Goal: Transaction & Acquisition: Purchase product/service

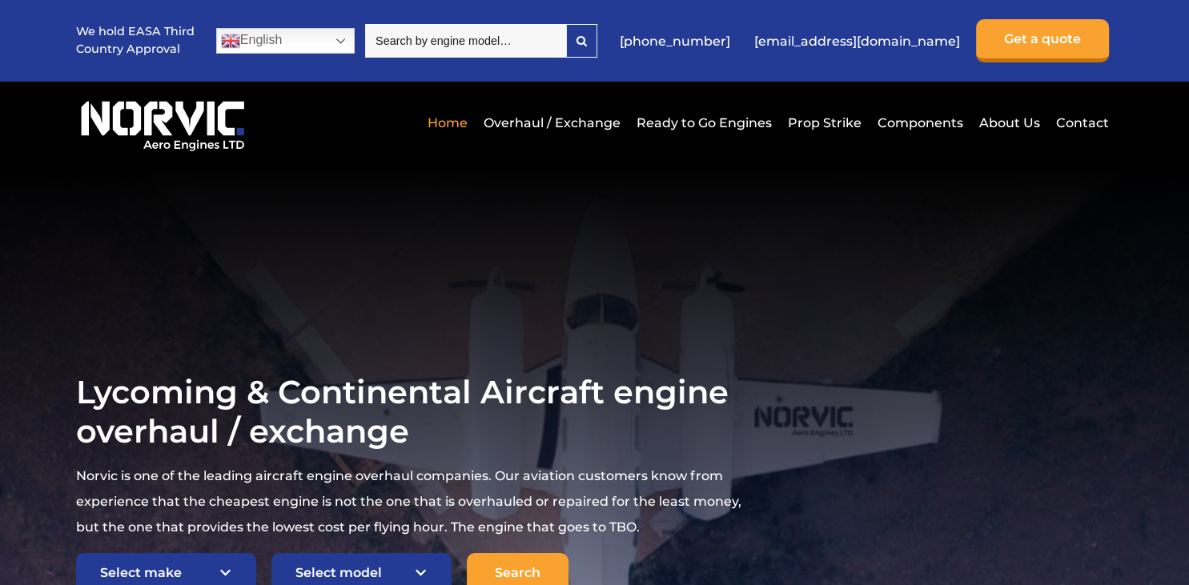
click at [339, 312] on section "Lycoming & Continental Aircraft engine overhaul / exchange Norvic is one of the…" at bounding box center [594, 484] width 1189 height 640
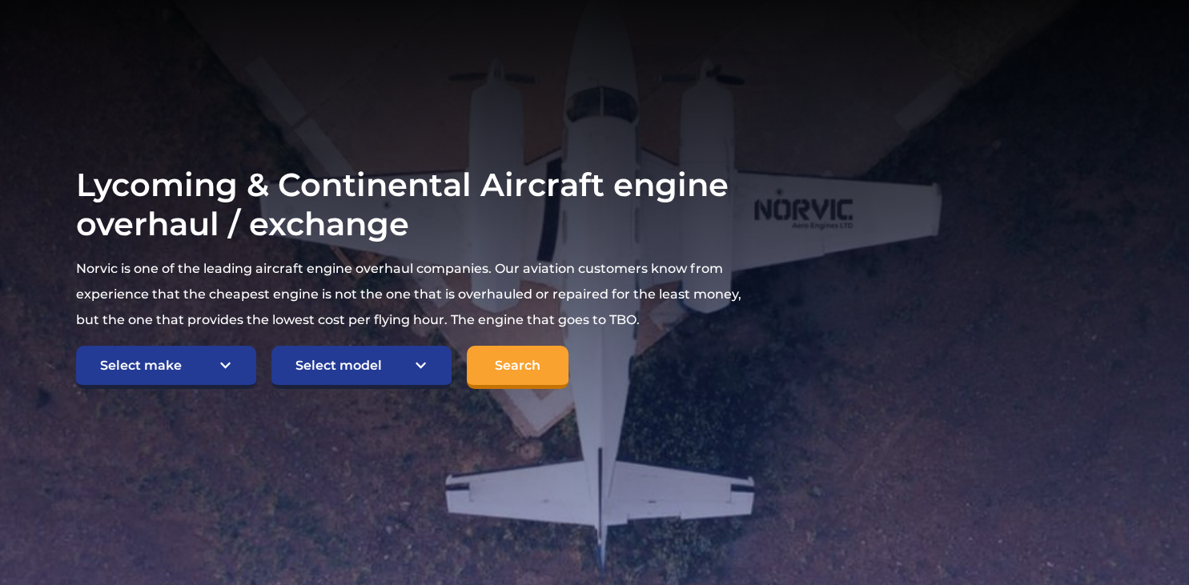
scroll to position [211, 0]
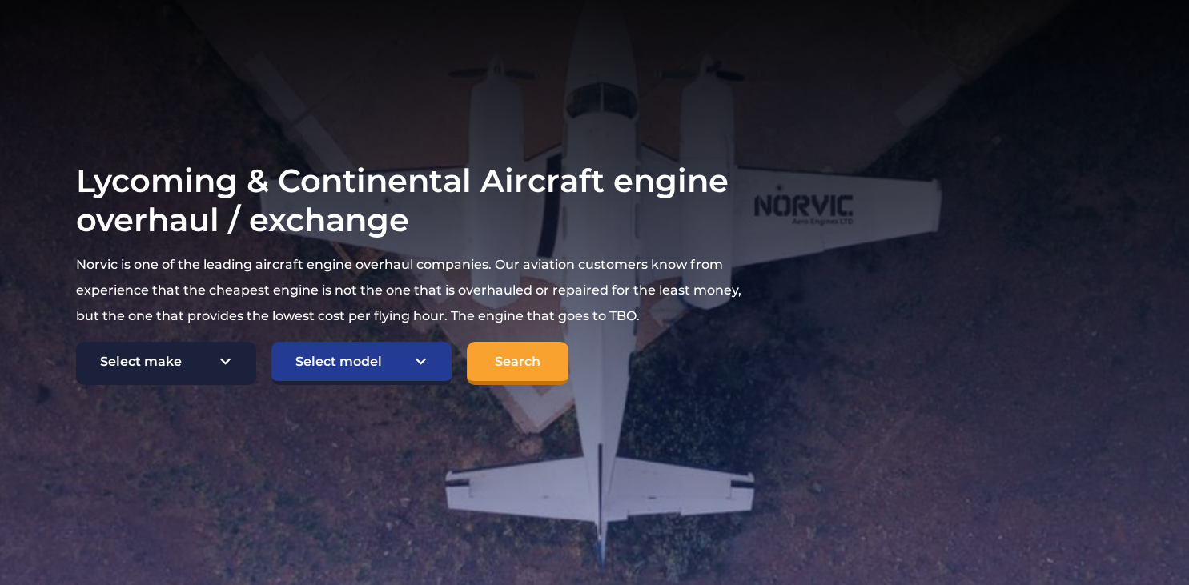
click at [76, 342] on select "Select make TCM Continental Lycoming" at bounding box center [166, 363] width 180 height 43
select select "Lycoming"
click option "Lycoming" at bounding box center [0, 0] width 0 height 0
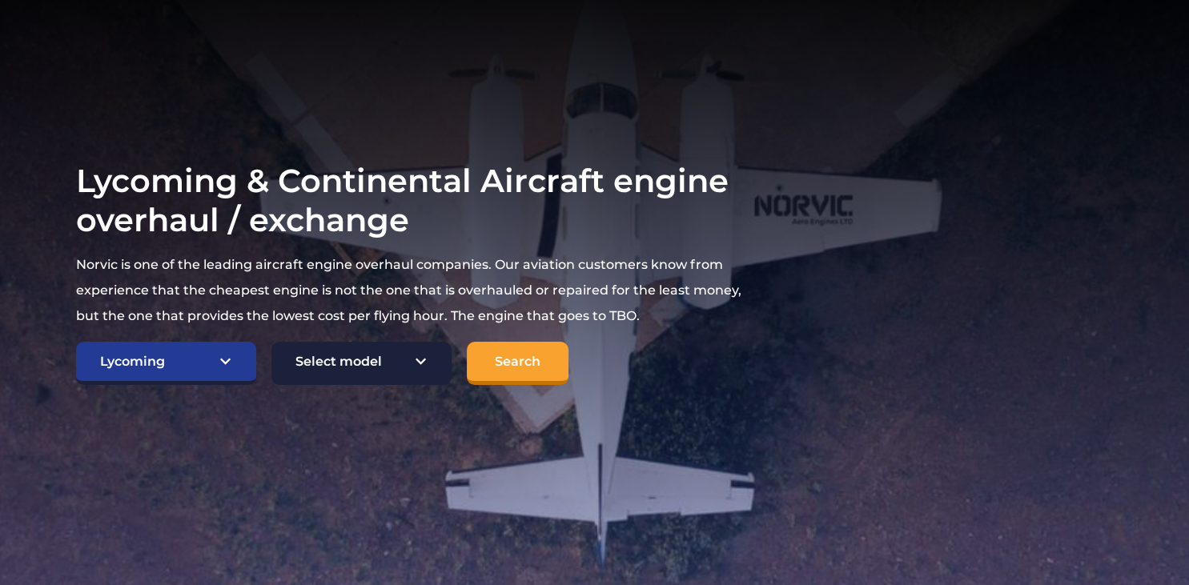
click at [271, 342] on select "Select model American Champion 7KCAB Bellanca Citabria IO-320-E2A Beech 23 Musk…" at bounding box center [361, 363] width 180 height 43
select select "645"
click option "Cessna 152 O-235-L2C" at bounding box center [0, 0] width 0 height 0
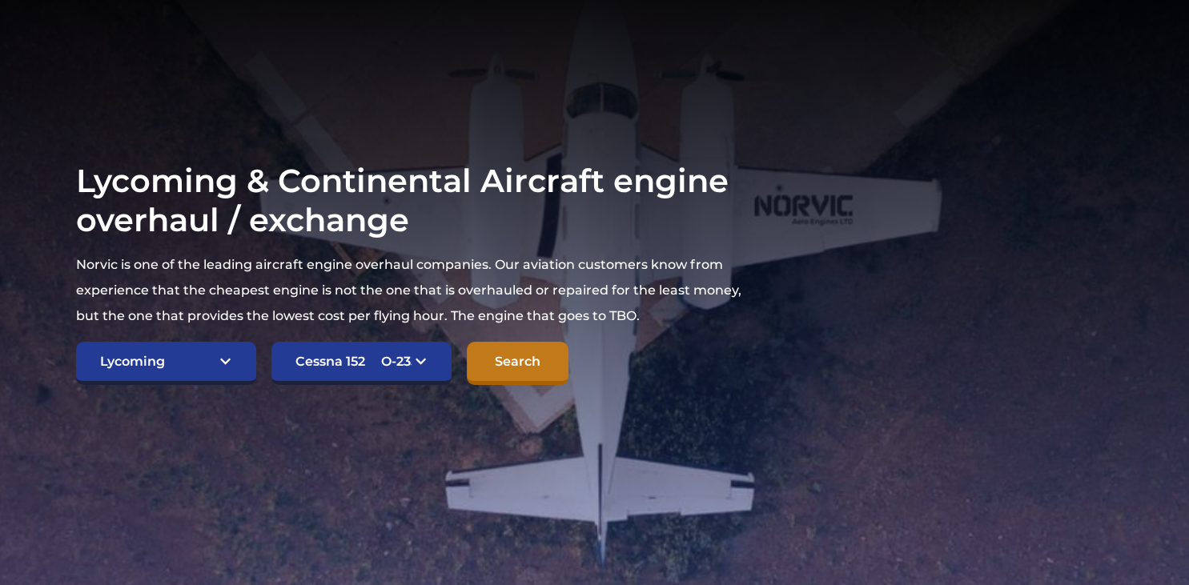
click at [556, 373] on input "Search" at bounding box center [518, 363] width 102 height 43
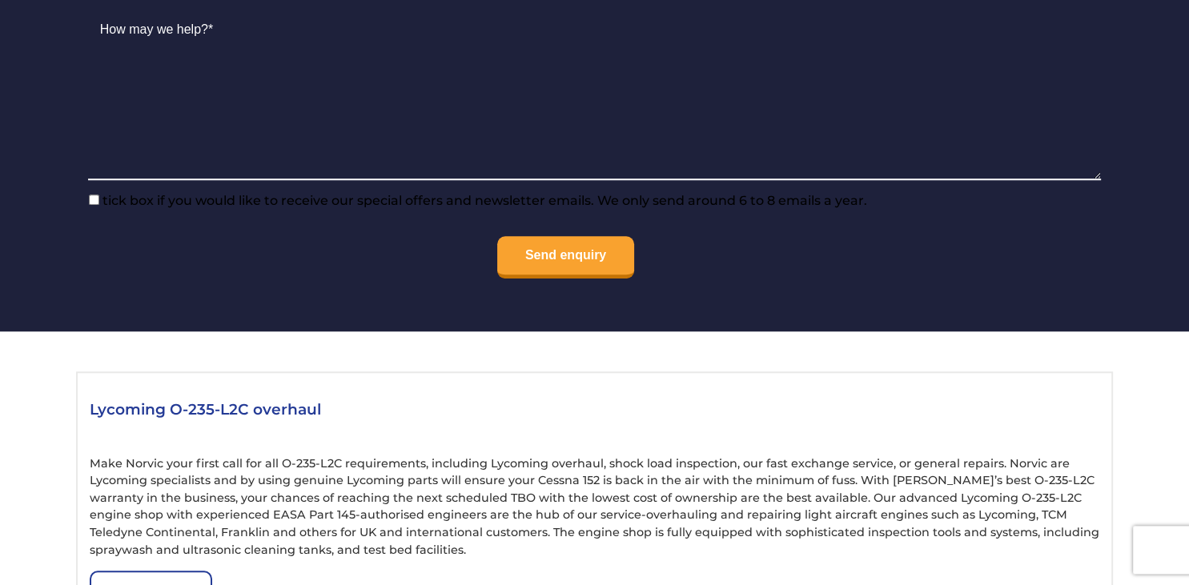
scroll to position [1564, 0]
